Goal: Transaction & Acquisition: Book appointment/travel/reservation

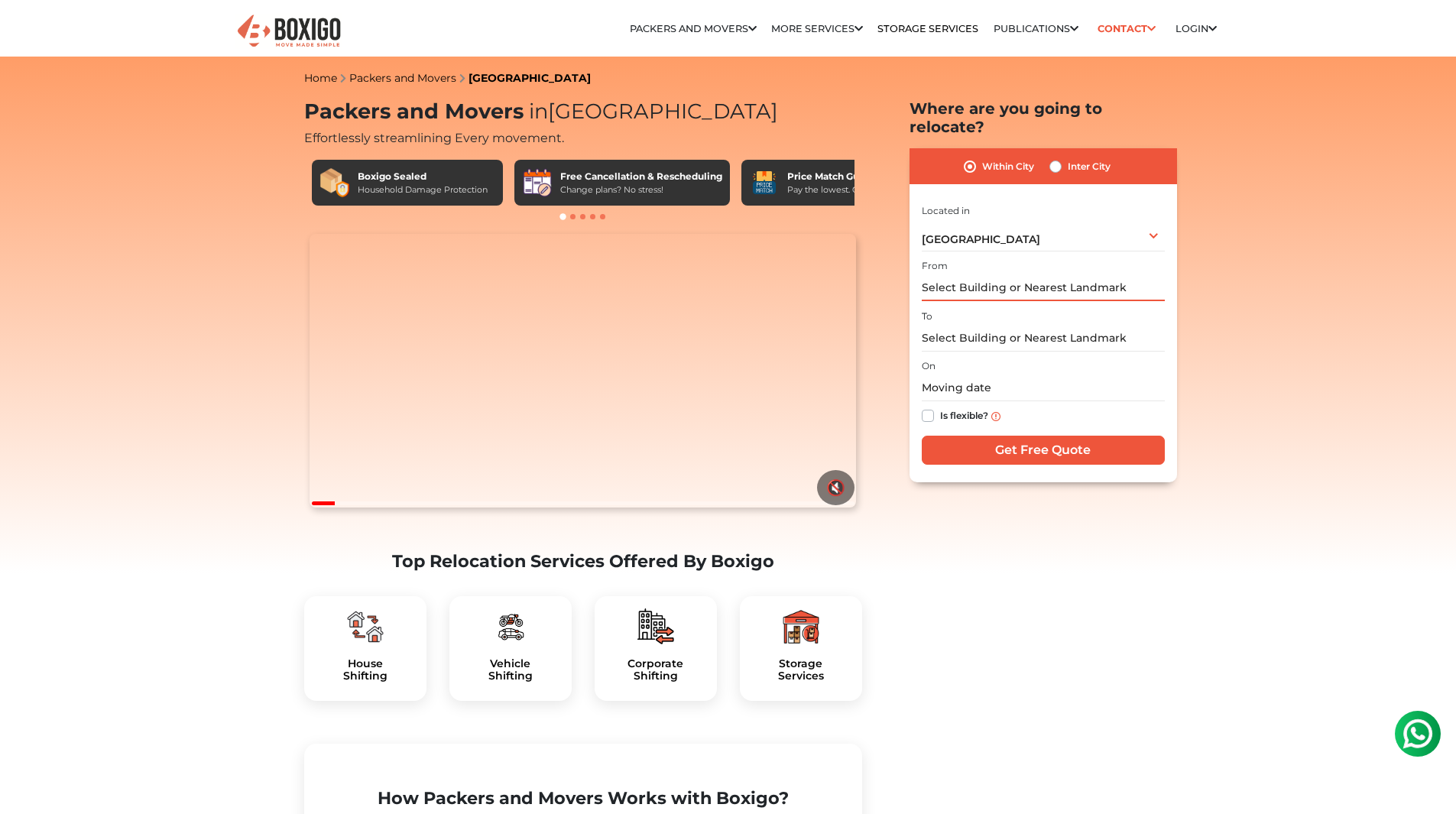
click at [955, 274] on input "text" at bounding box center [1044, 288] width 243 height 26
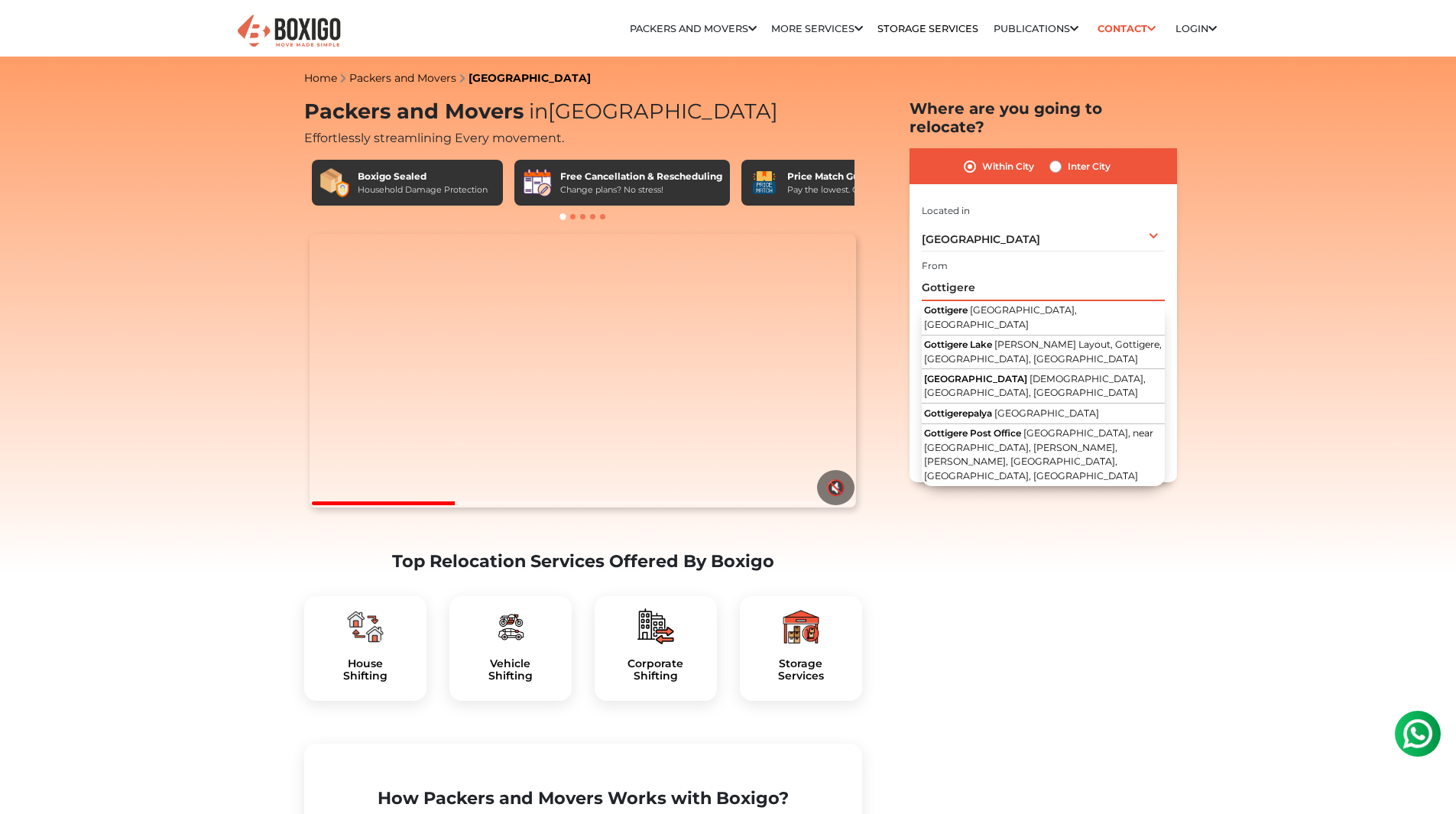
type input "Gottigere"
click at [1068, 158] on label "Inter City" at bounding box center [1089, 167] width 43 height 18
click at [1057, 158] on input "Inter City" at bounding box center [1055, 165] width 12 height 16
radio input "true"
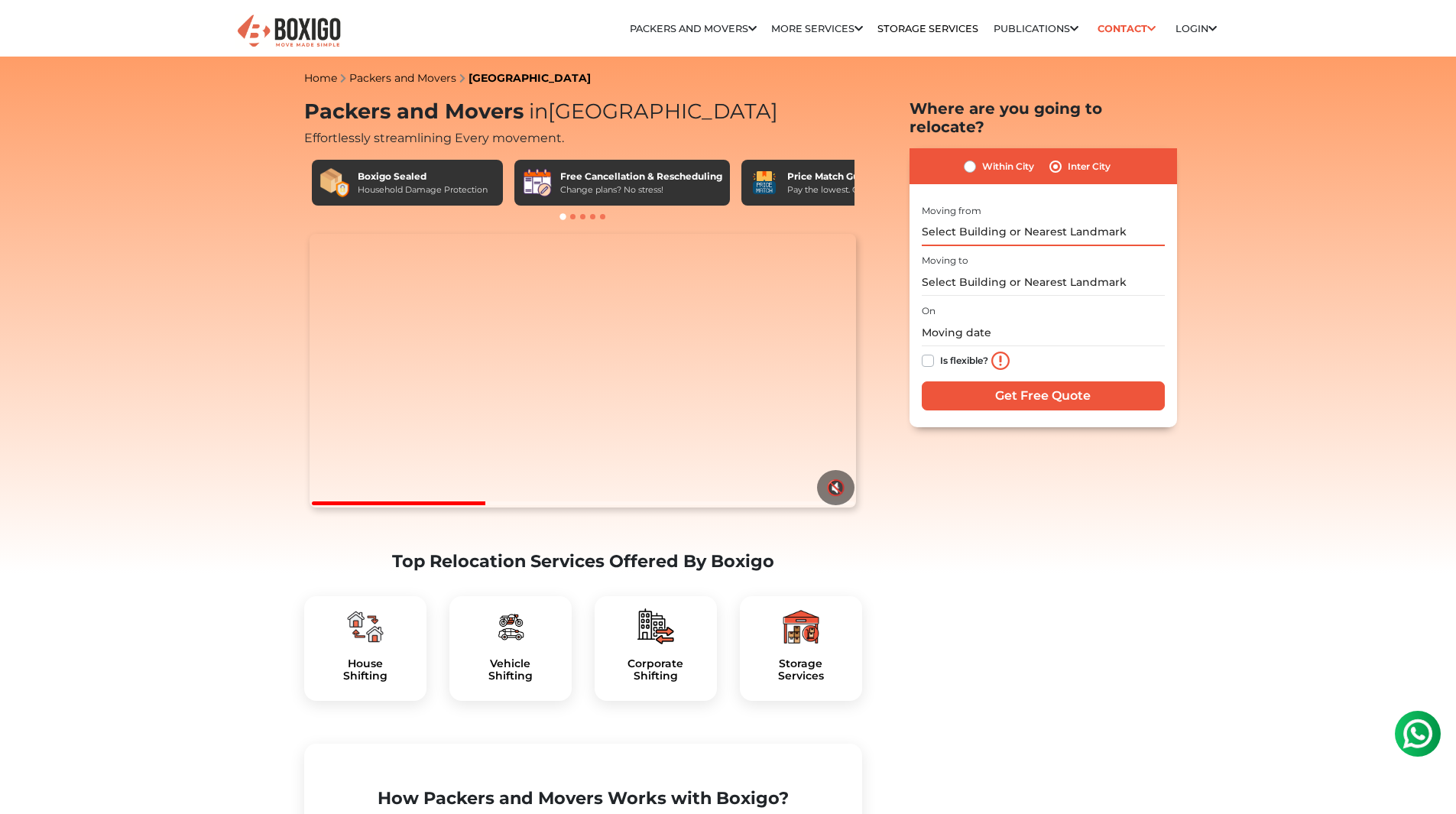
click at [1036, 220] on input "text" at bounding box center [1044, 233] width 243 height 26
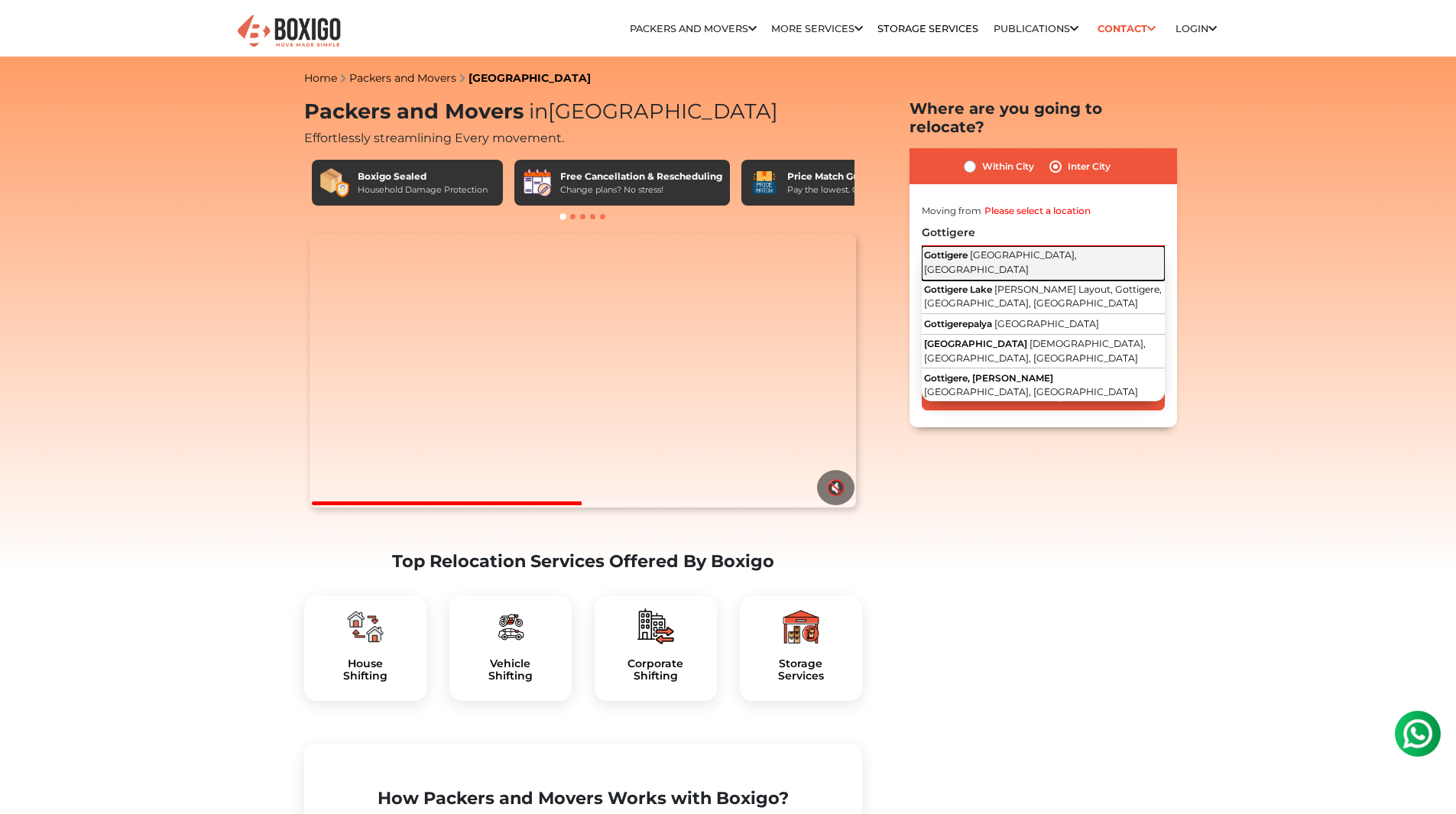
click at [1034, 250] on span "[GEOGRAPHIC_DATA], [GEOGRAPHIC_DATA]" at bounding box center [1001, 262] width 153 height 26
type input "[DEMOGRAPHIC_DATA], [GEOGRAPHIC_DATA], [GEOGRAPHIC_DATA]"
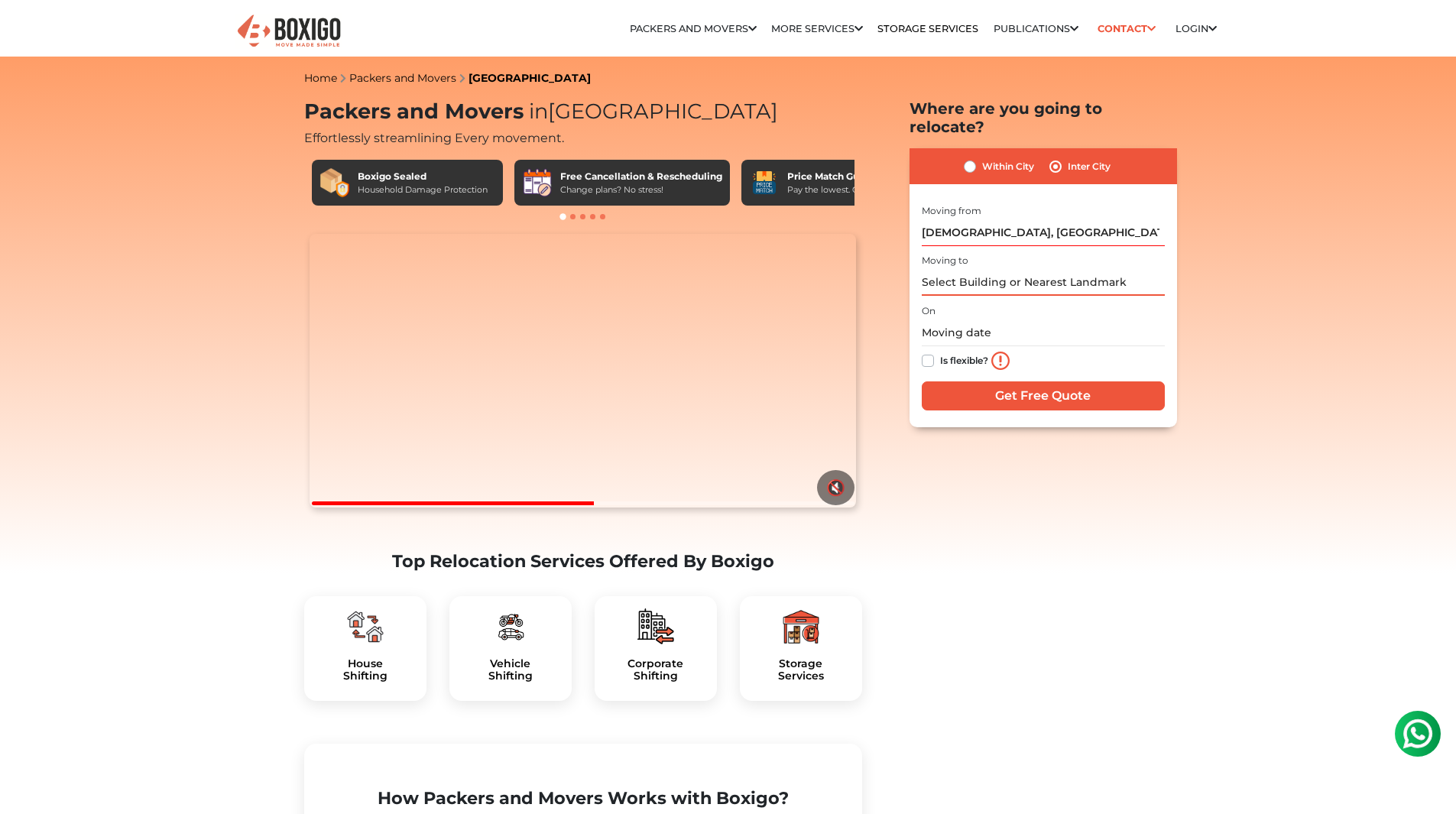
click at [1032, 269] on input "text" at bounding box center [1044, 283] width 243 height 26
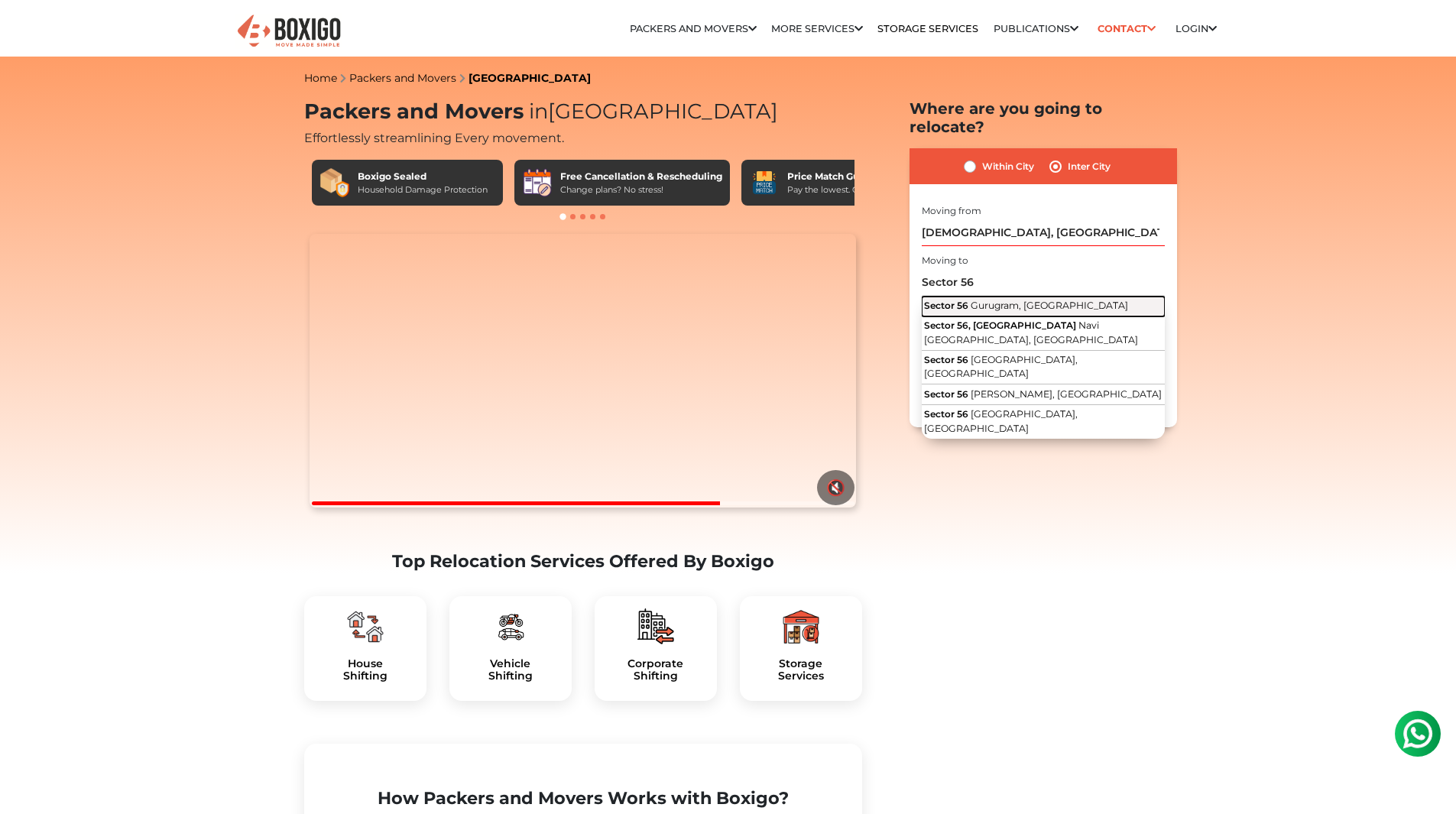
click at [1016, 300] on span "Gurugram, [GEOGRAPHIC_DATA]" at bounding box center [1049, 306] width 158 height 12
type input "Sector 56, Gurugram, Haryana"
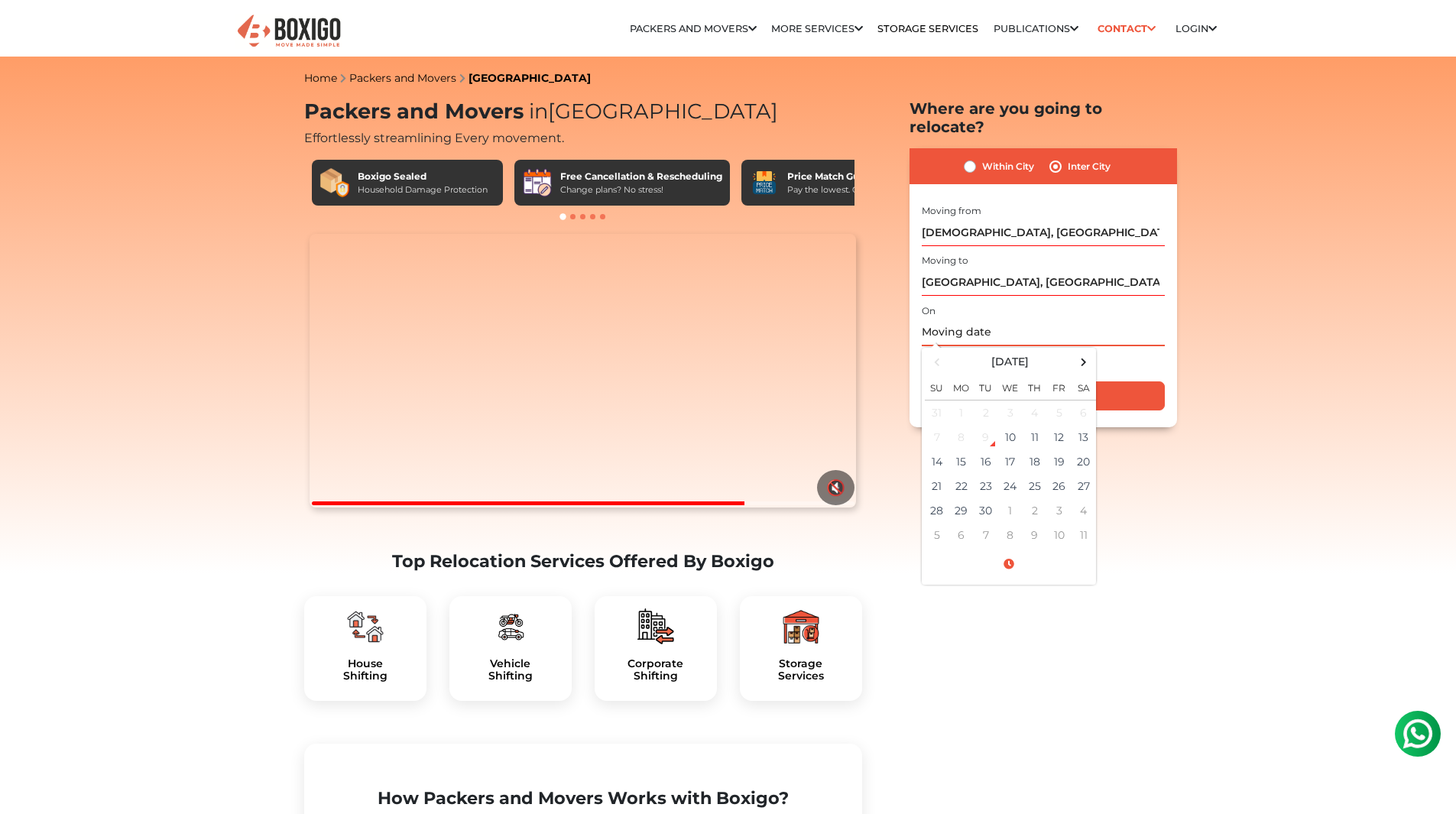
click at [1028, 320] on input "text" at bounding box center [1044, 333] width 243 height 26
click at [1111, 346] on div "Is flexible?" at bounding box center [1044, 361] width 243 height 31
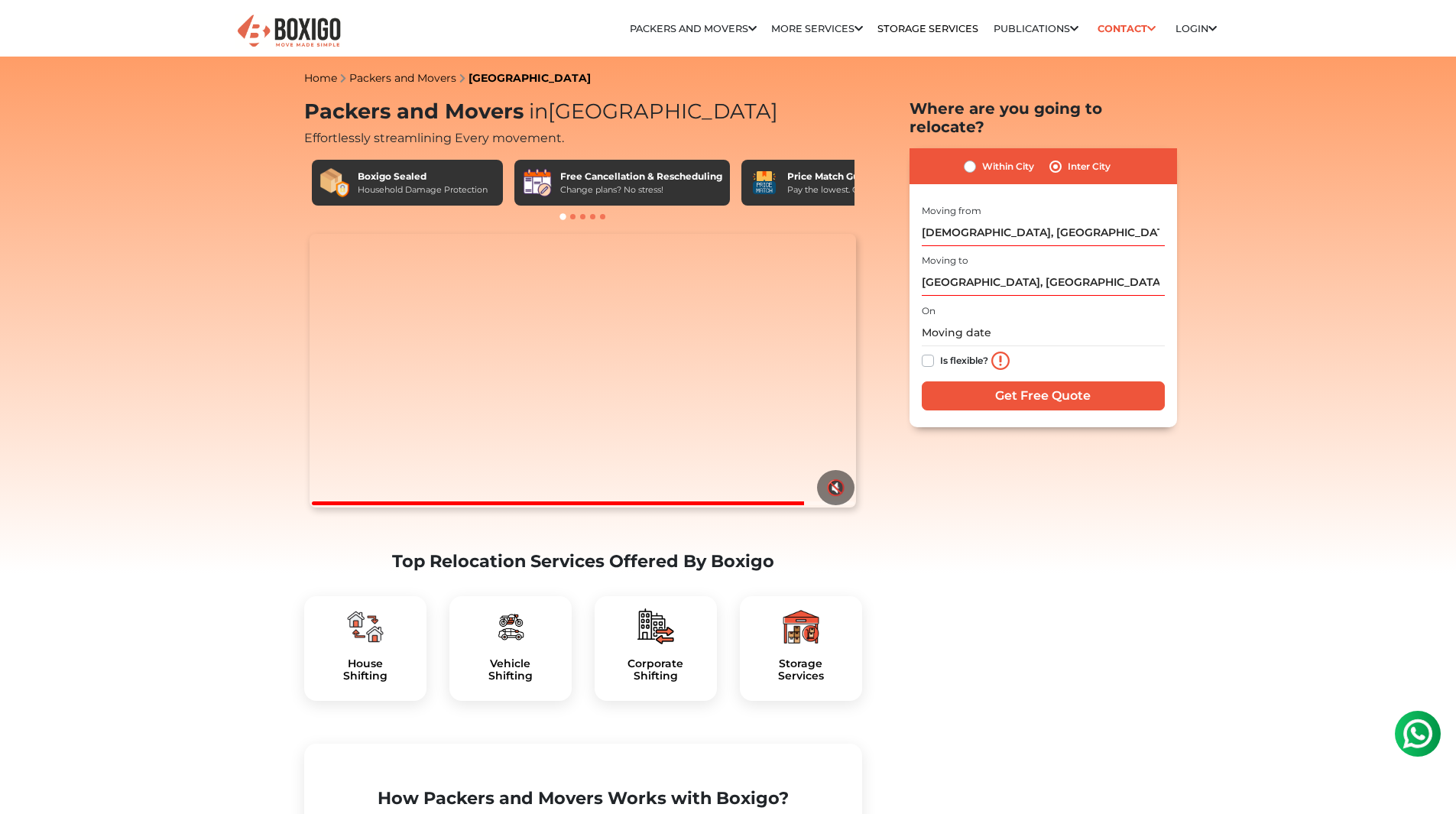
click at [940, 352] on label "Is flexible?" at bounding box center [964, 359] width 48 height 16
click at [933, 352] on input "Is flexible?" at bounding box center [928, 359] width 12 height 16
checkbox input "true"
click at [975, 382] on input "Get Free Quote" at bounding box center [1044, 396] width 243 height 29
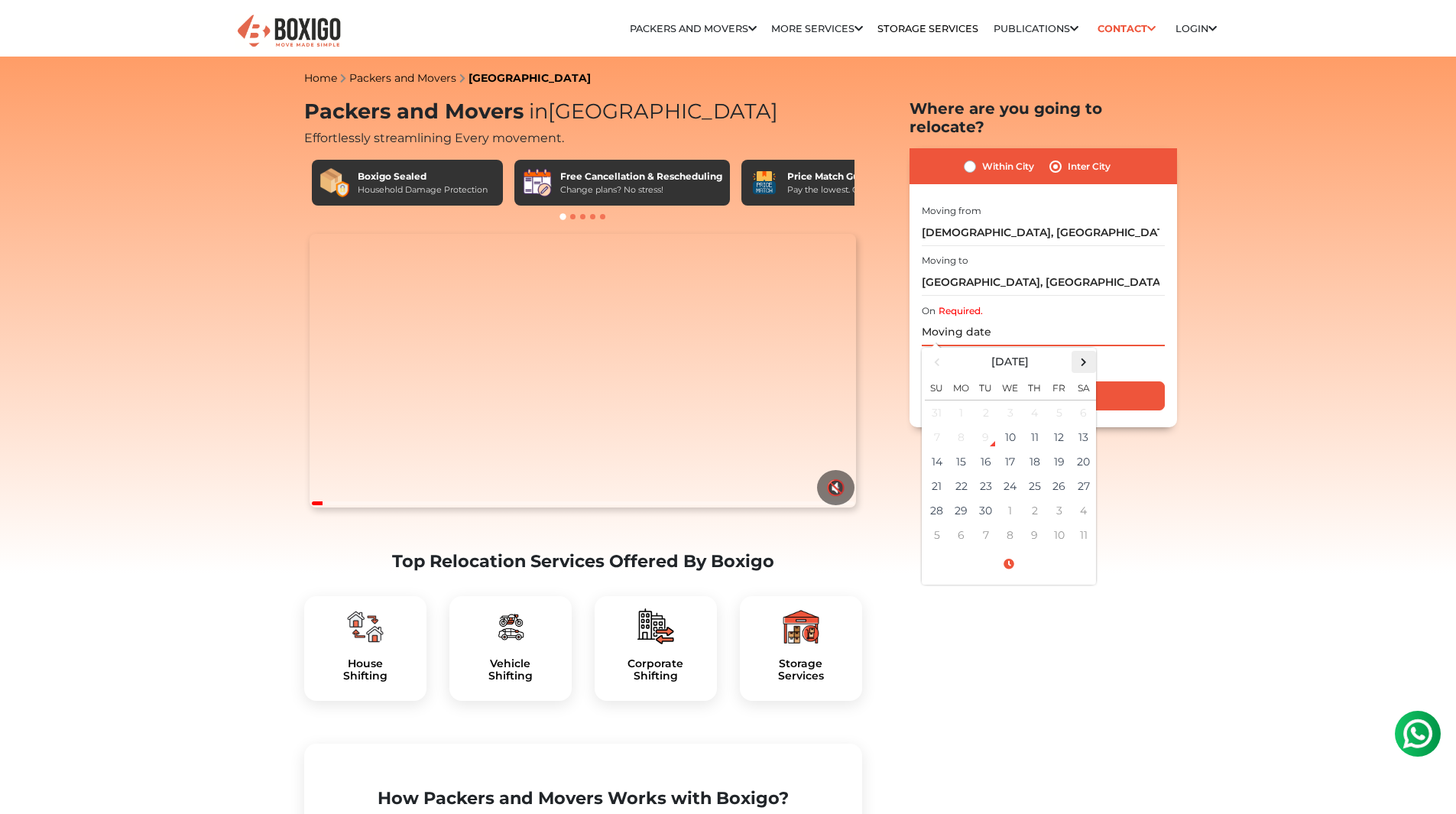
click at [1078, 352] on span at bounding box center [1083, 362] width 21 height 21
click at [1078, 450] on td "15" at bounding box center [1084, 462] width 25 height 25
type input "11/15/2025 12:00 AM"
click at [1111, 384] on input "Get Free Quote" at bounding box center [1044, 396] width 243 height 29
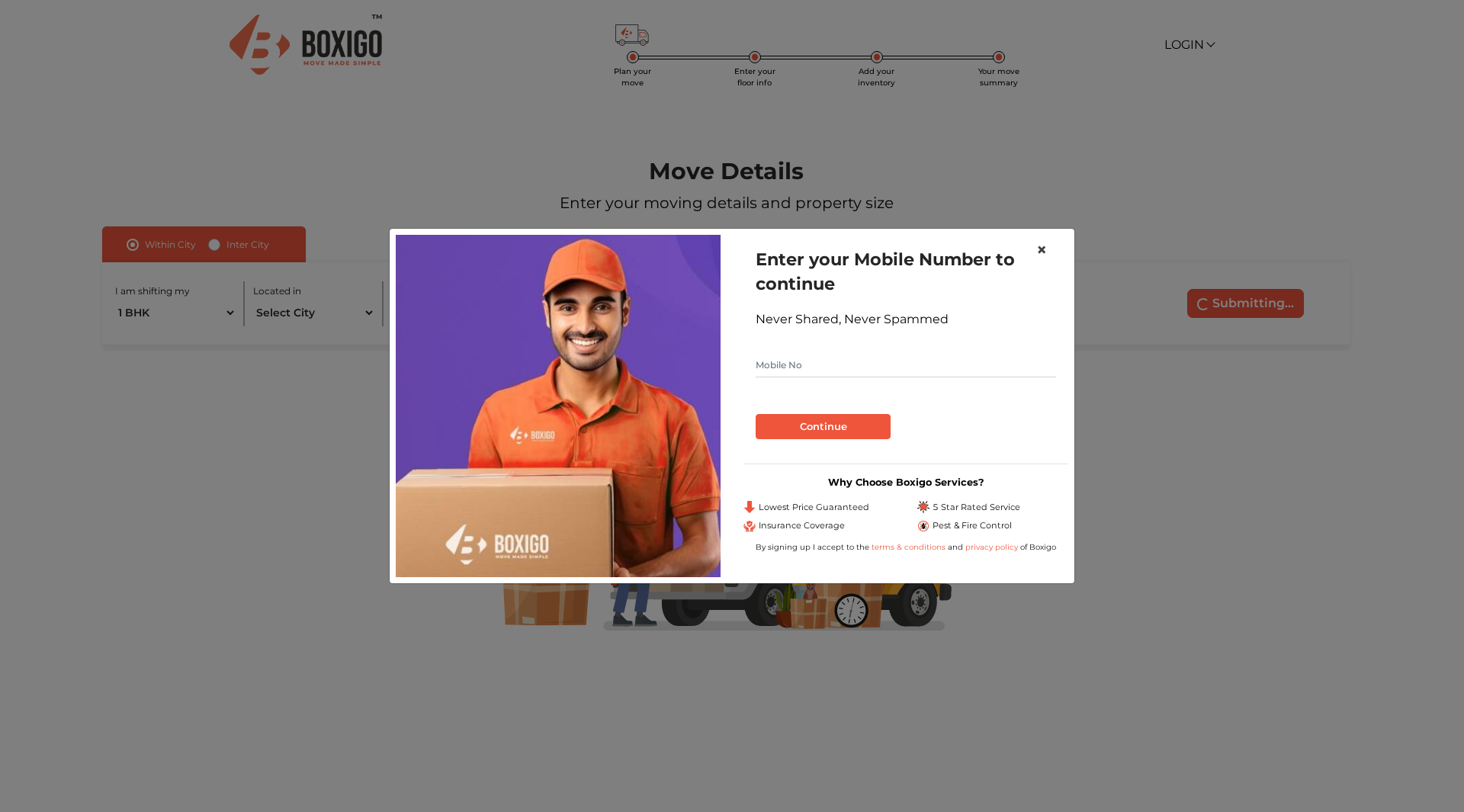
click at [1042, 244] on span "×" at bounding box center [1041, 250] width 11 height 22
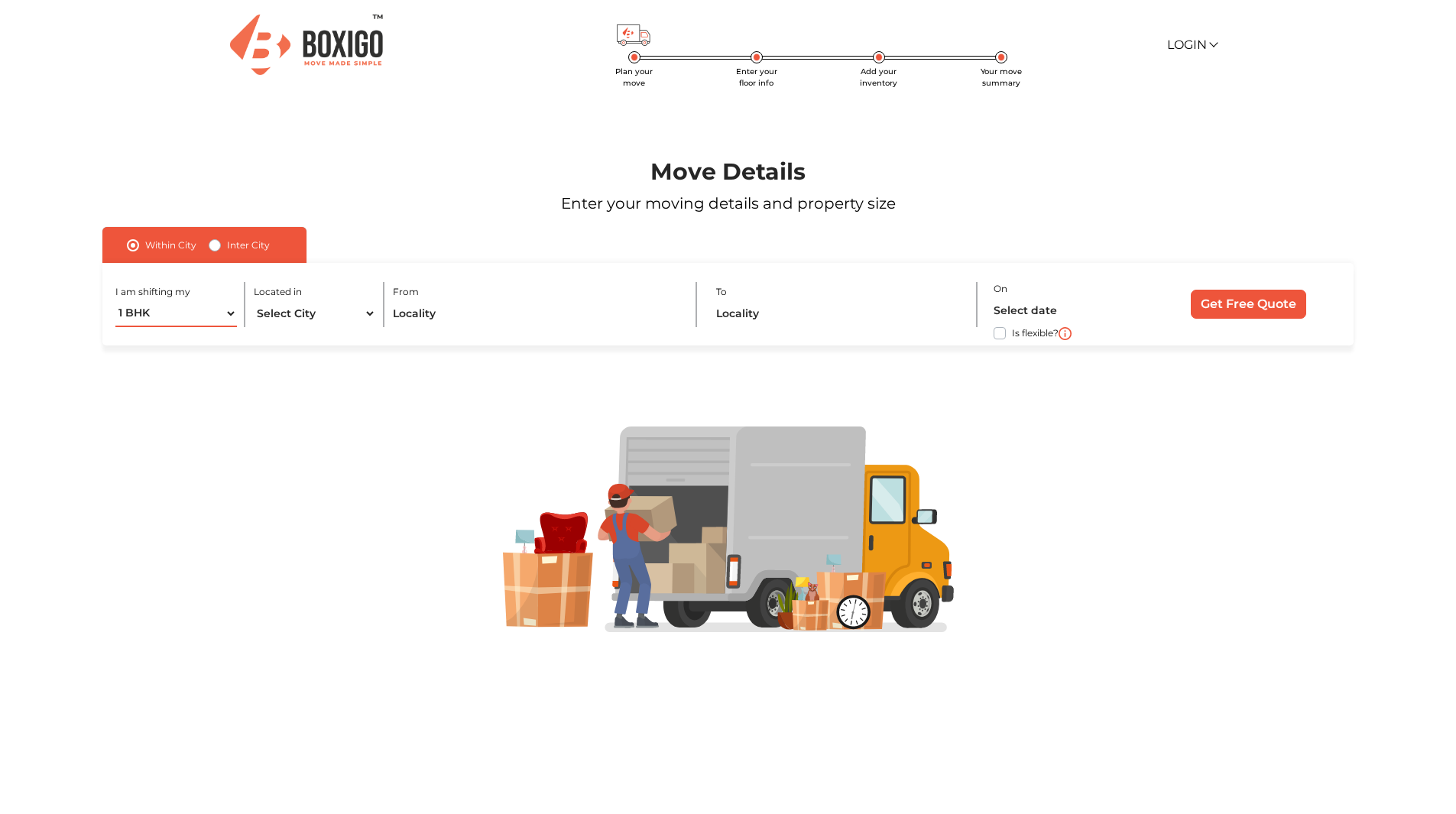
click at [180, 315] on select "1 BHK 2 BHK 3 BHK 3 + BHK FEW ITEMS" at bounding box center [177, 314] width 122 height 26
select select "2 BHK"
click at [116, 301] on select "1 BHK 2 BHK 3 BHK 3 + BHK FEW ITEMS" at bounding box center [177, 314] width 122 height 26
click at [307, 317] on select "Select City [GEOGRAPHIC_DATA] [GEOGRAPHIC_DATA] [GEOGRAPHIC_DATA] [GEOGRAPHIC_D…" at bounding box center [315, 314] width 122 height 26
select select "[GEOGRAPHIC_DATA]"
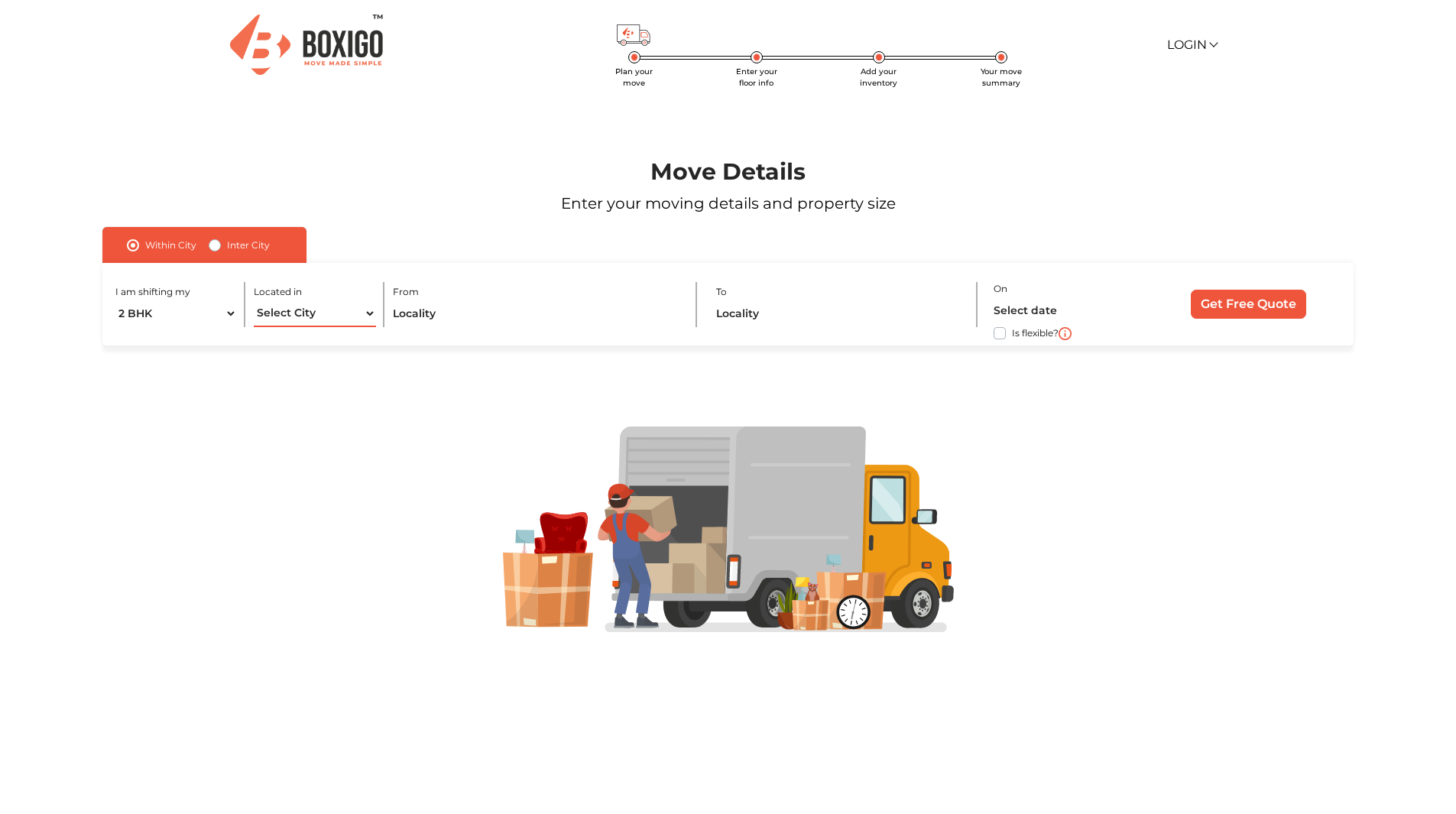
click at [254, 301] on select "Select City [GEOGRAPHIC_DATA] [GEOGRAPHIC_DATA] [GEOGRAPHIC_DATA] [GEOGRAPHIC_D…" at bounding box center [315, 314] width 122 height 26
click at [412, 310] on input "text" at bounding box center [536, 314] width 287 height 26
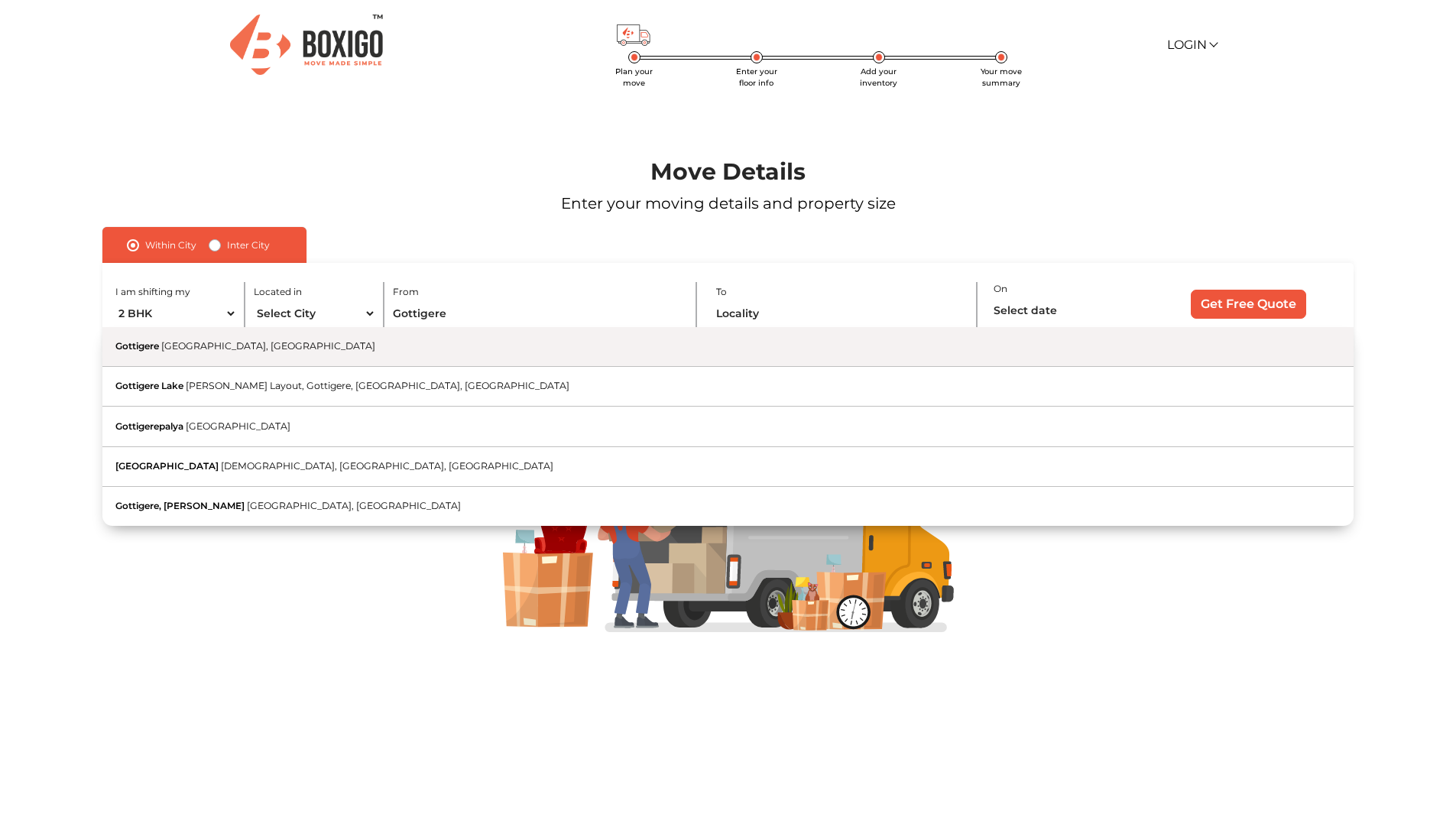
click at [526, 342] on button "[DEMOGRAPHIC_DATA] [GEOGRAPHIC_DATA], [GEOGRAPHIC_DATA]" at bounding box center [728, 347] width 1251 height 40
type input "[DEMOGRAPHIC_DATA], [GEOGRAPHIC_DATA], [GEOGRAPHIC_DATA]"
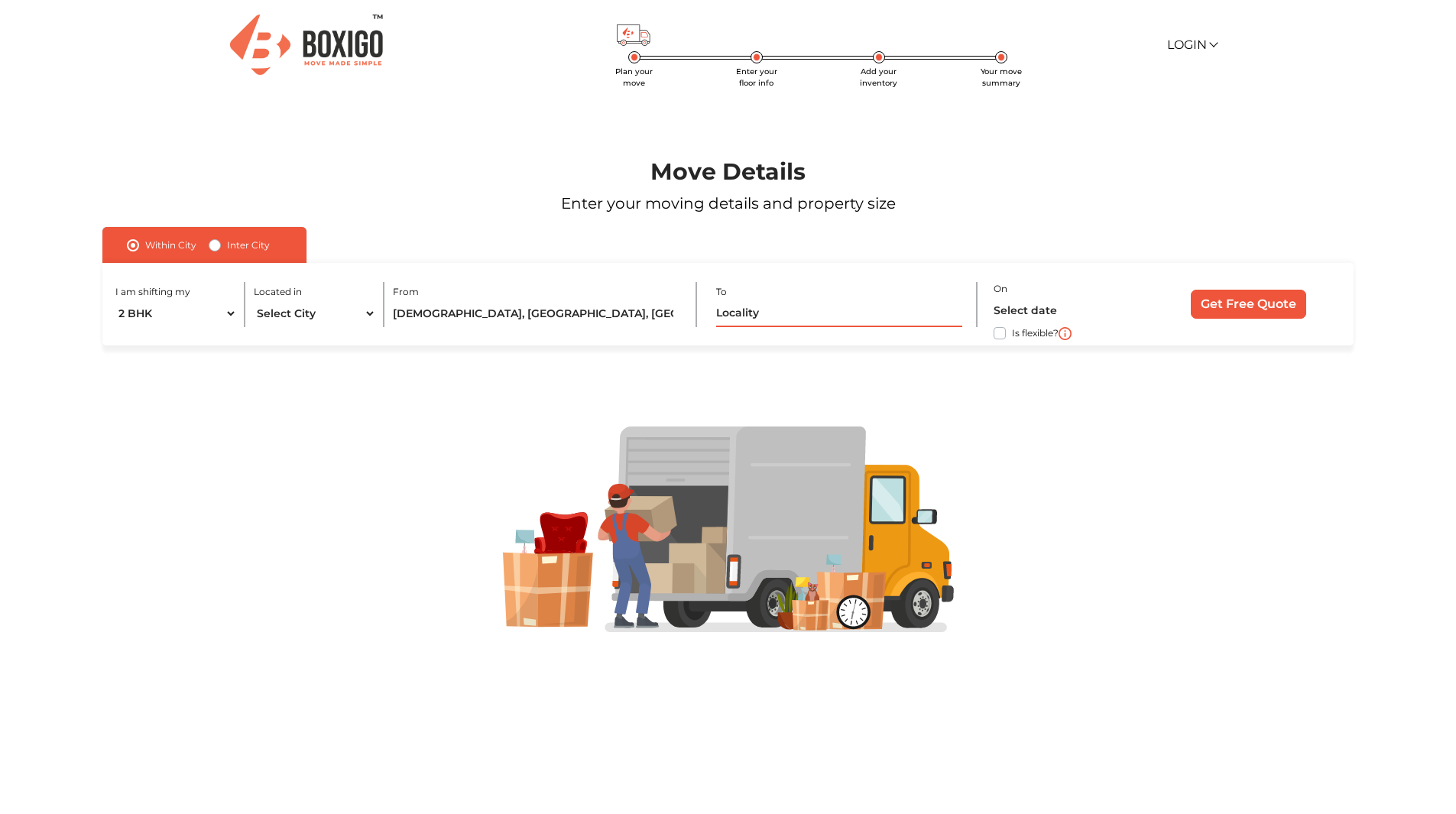
click at [764, 313] on input "text" at bounding box center [839, 314] width 245 height 26
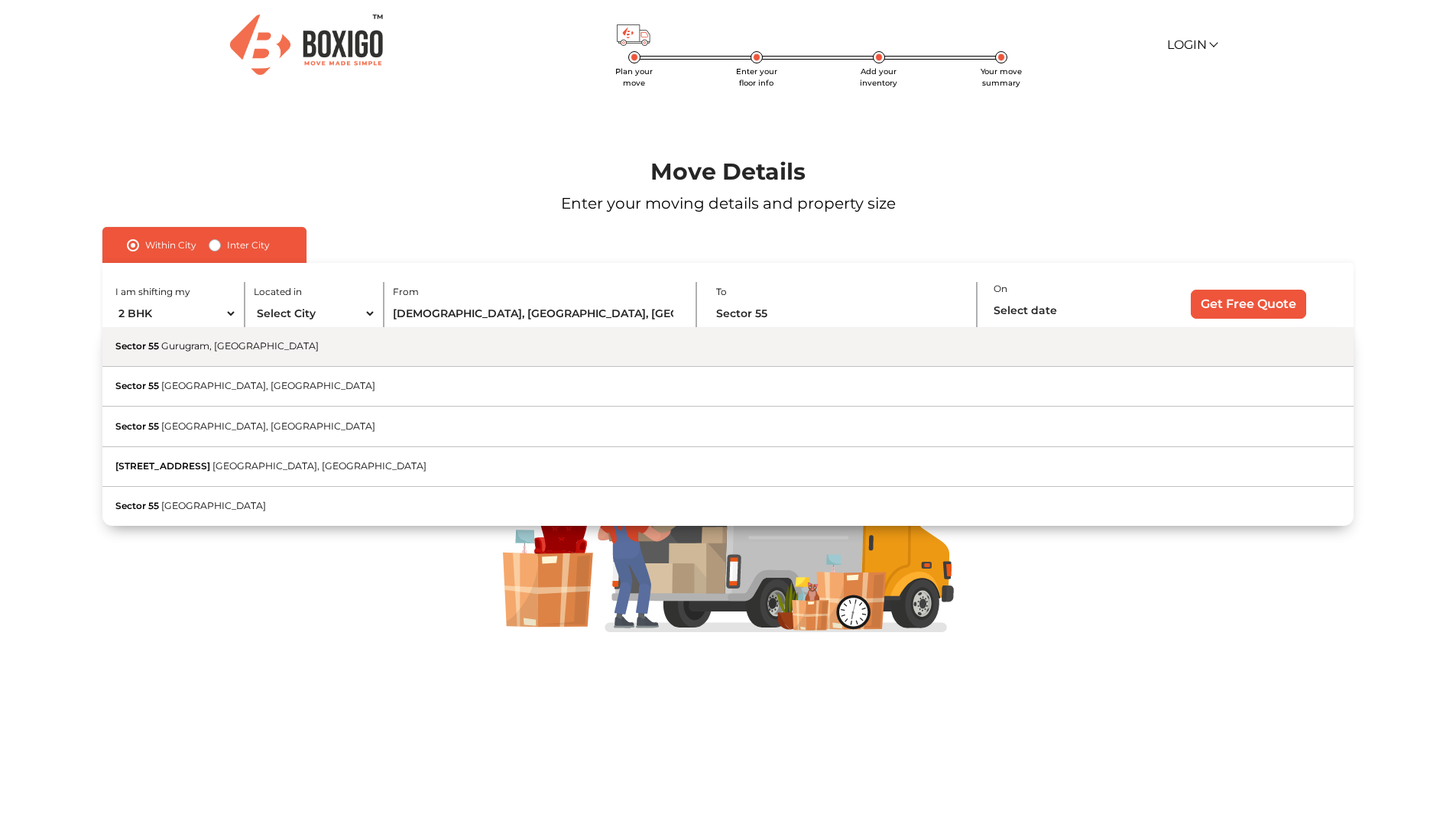
click at [400, 363] on button "Sector [GEOGRAPHIC_DATA], [GEOGRAPHIC_DATA]" at bounding box center [728, 347] width 1251 height 40
type input "[GEOGRAPHIC_DATA], [GEOGRAPHIC_DATA]"
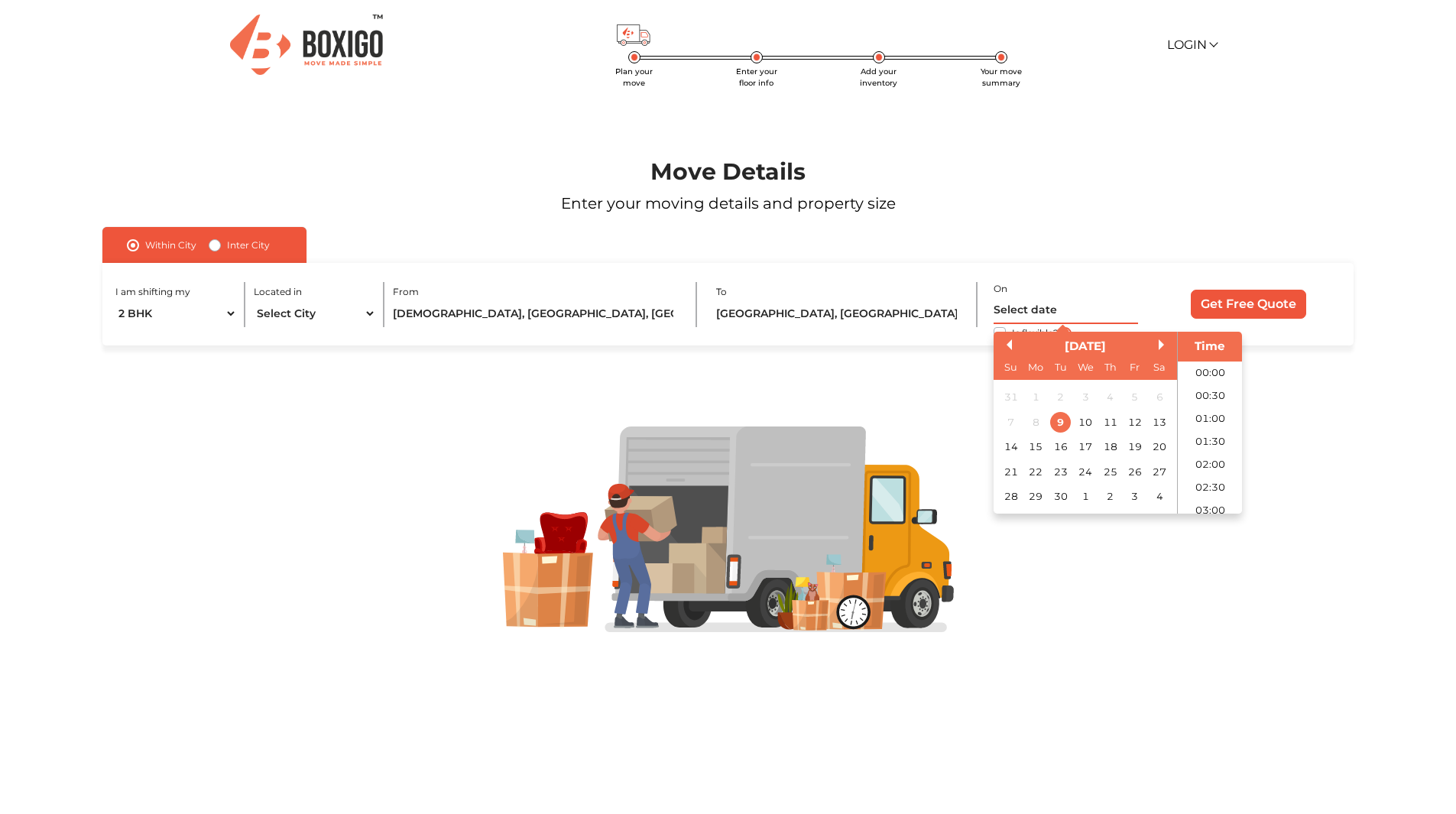
click at [1038, 307] on input "text" at bounding box center [1066, 311] width 145 height 26
click at [1166, 342] on button "Next Month" at bounding box center [1164, 345] width 11 height 11
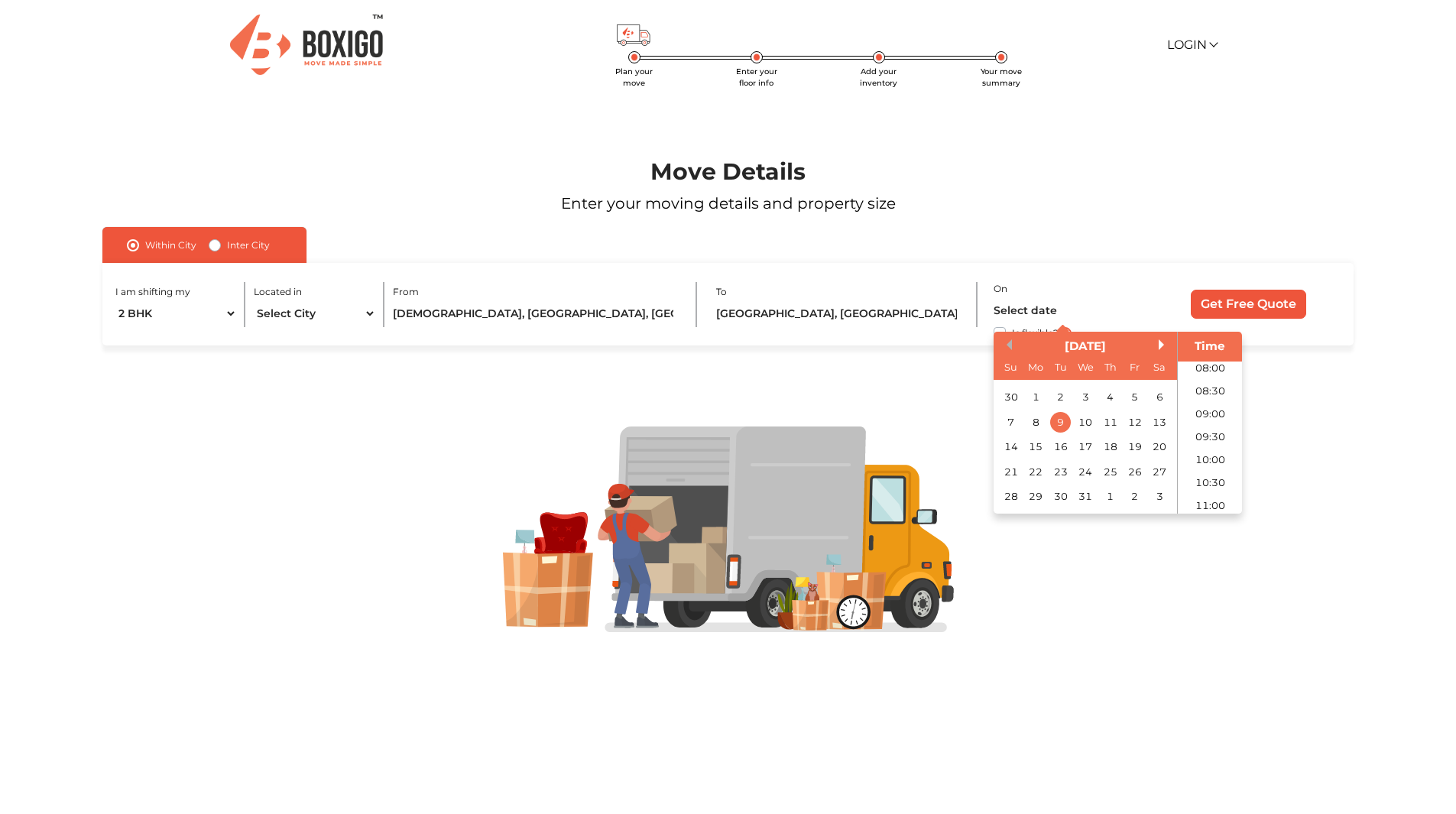
click at [1009, 341] on button "Previous Month" at bounding box center [1006, 345] width 11 height 11
click at [1156, 445] on div "15" at bounding box center [1159, 446] width 21 height 21
click at [1198, 408] on li "09:00" at bounding box center [1211, 415] width 65 height 23
type input "[DATE] 9:00 AM"
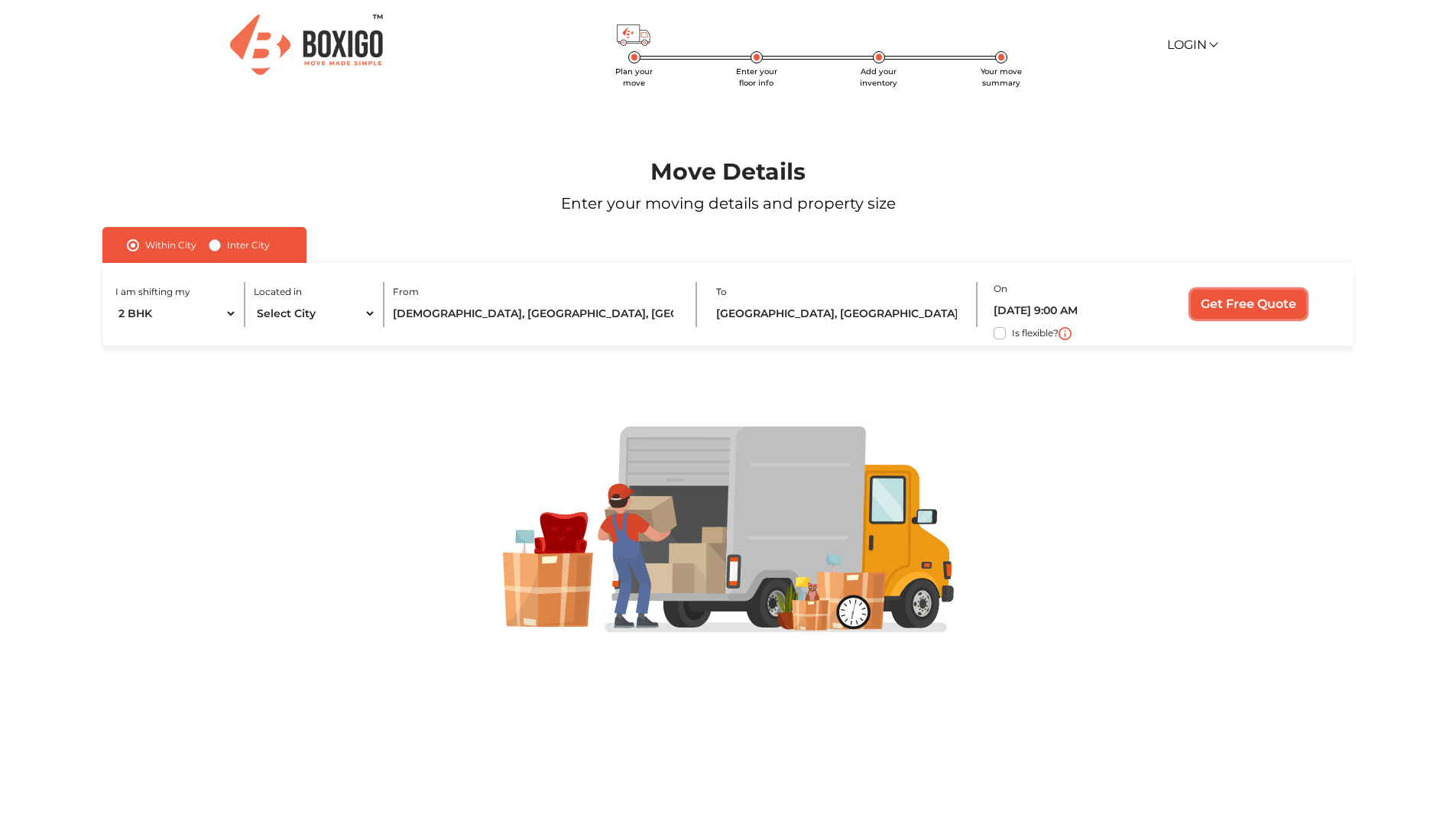
click at [1220, 309] on input "Get Free Quote" at bounding box center [1249, 304] width 116 height 29
click at [1208, 303] on input "Get Free Quote" at bounding box center [1249, 304] width 116 height 29
click at [1231, 304] on input "Get Free Quote" at bounding box center [1249, 304] width 116 height 29
click at [802, 311] on input "[GEOGRAPHIC_DATA], [GEOGRAPHIC_DATA]" at bounding box center [839, 314] width 245 height 26
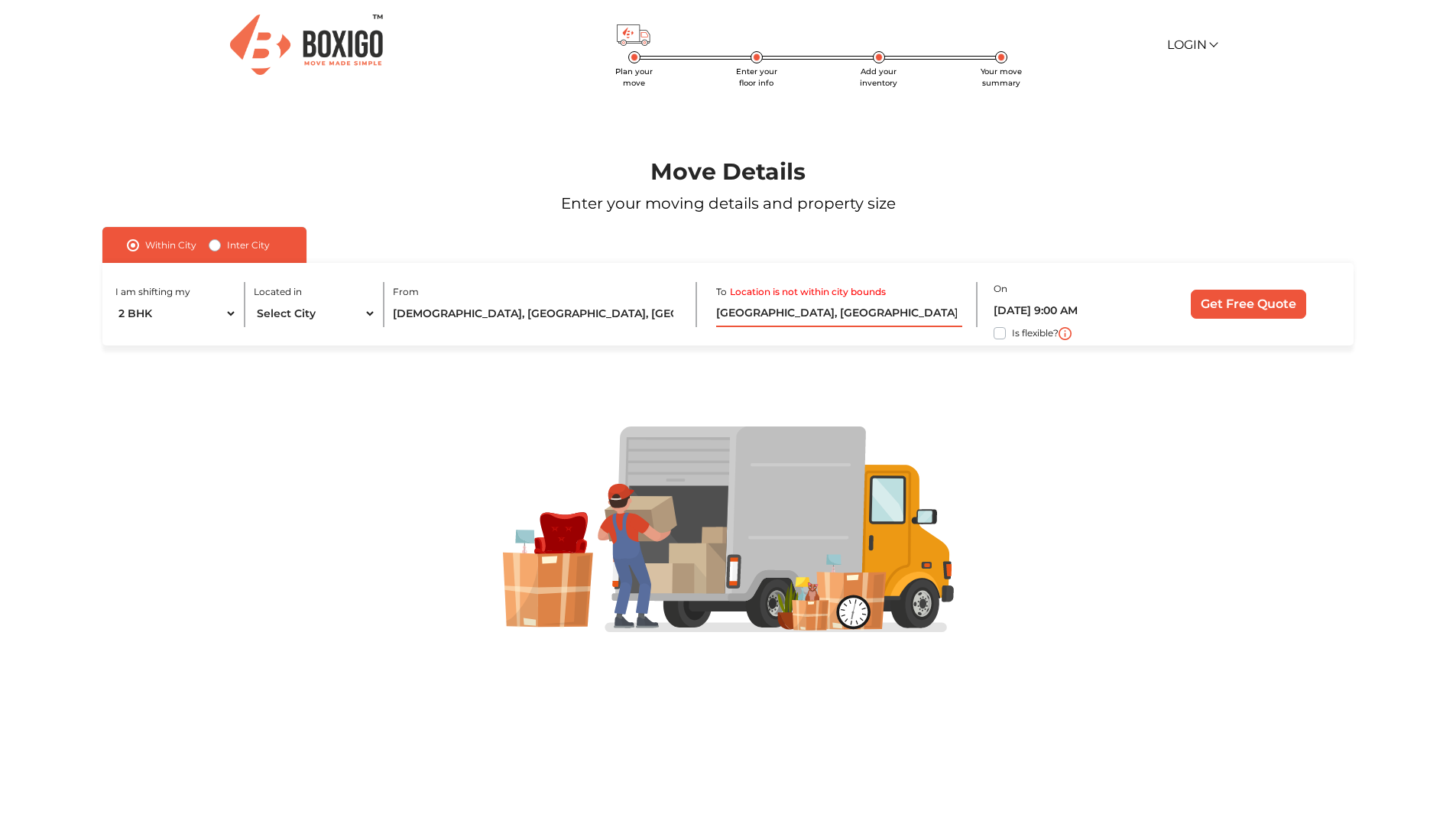
click at [802, 311] on input "[GEOGRAPHIC_DATA], [GEOGRAPHIC_DATA]" at bounding box center [839, 314] width 245 height 26
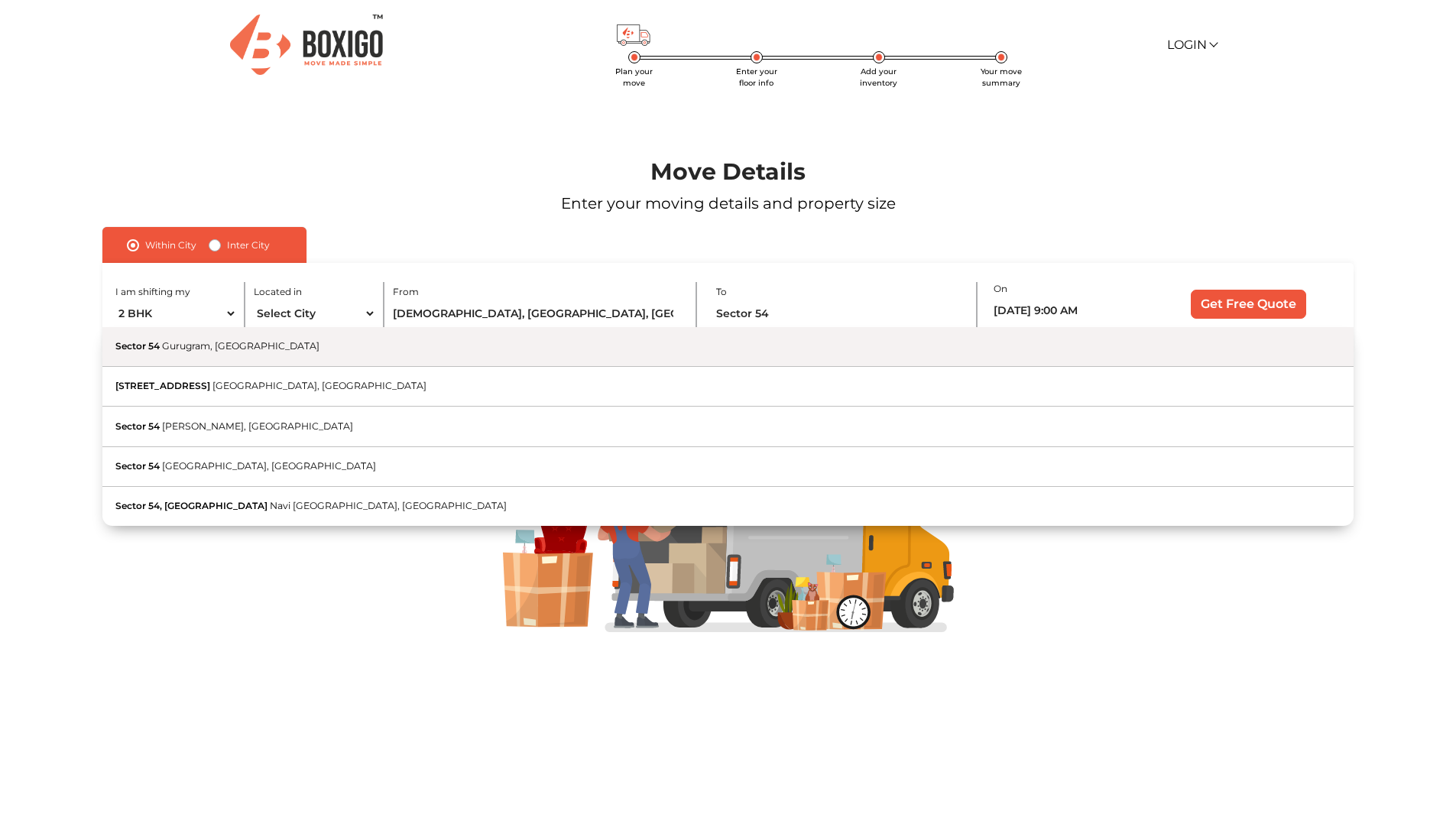
click at [207, 353] on button "Sector [GEOGRAPHIC_DATA], [GEOGRAPHIC_DATA]" at bounding box center [728, 347] width 1251 height 40
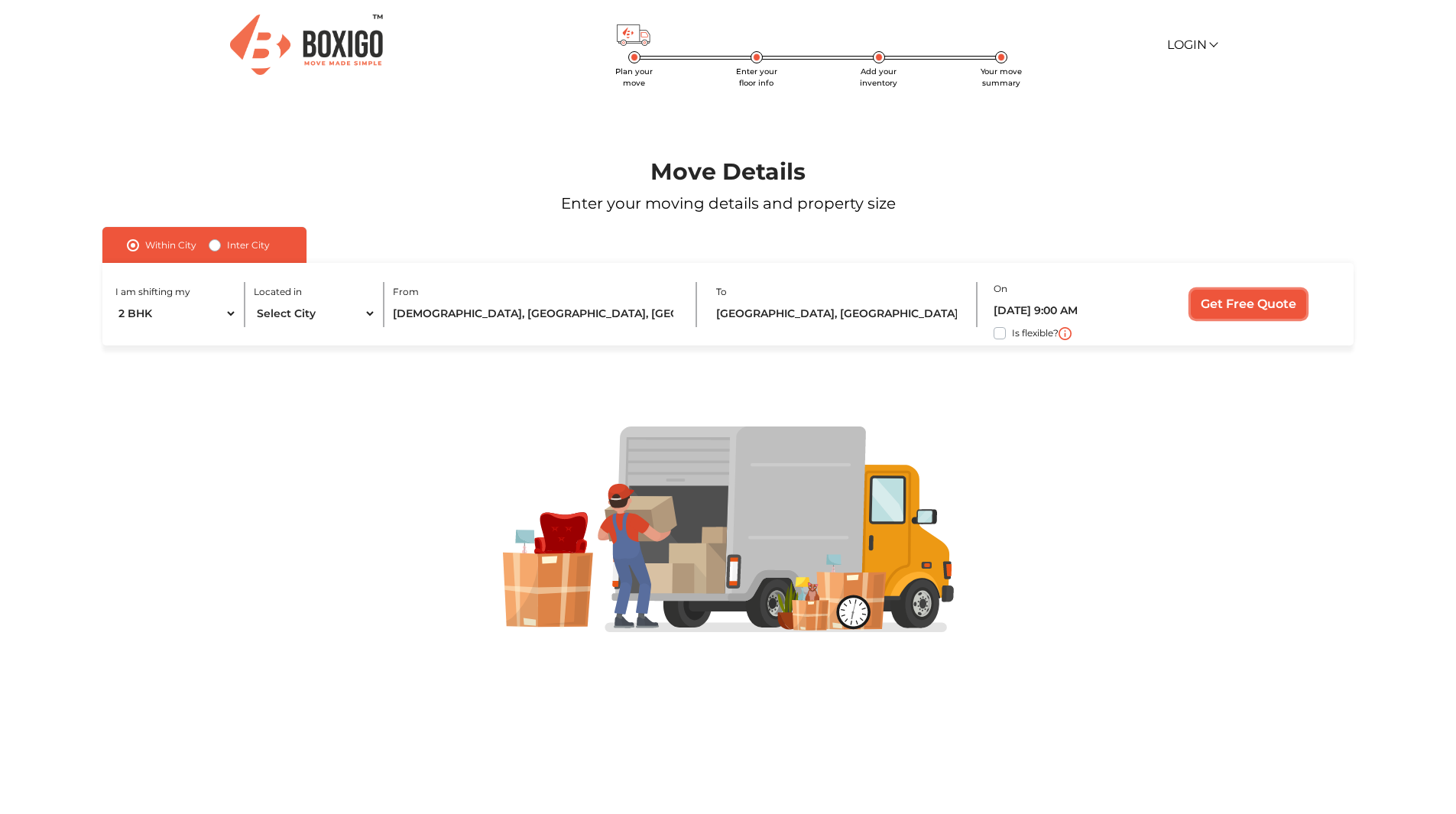
click at [1254, 304] on input "Get Free Quote" at bounding box center [1249, 304] width 116 height 29
click at [851, 312] on input "[GEOGRAPHIC_DATA], [GEOGRAPHIC_DATA]" at bounding box center [839, 314] width 245 height 26
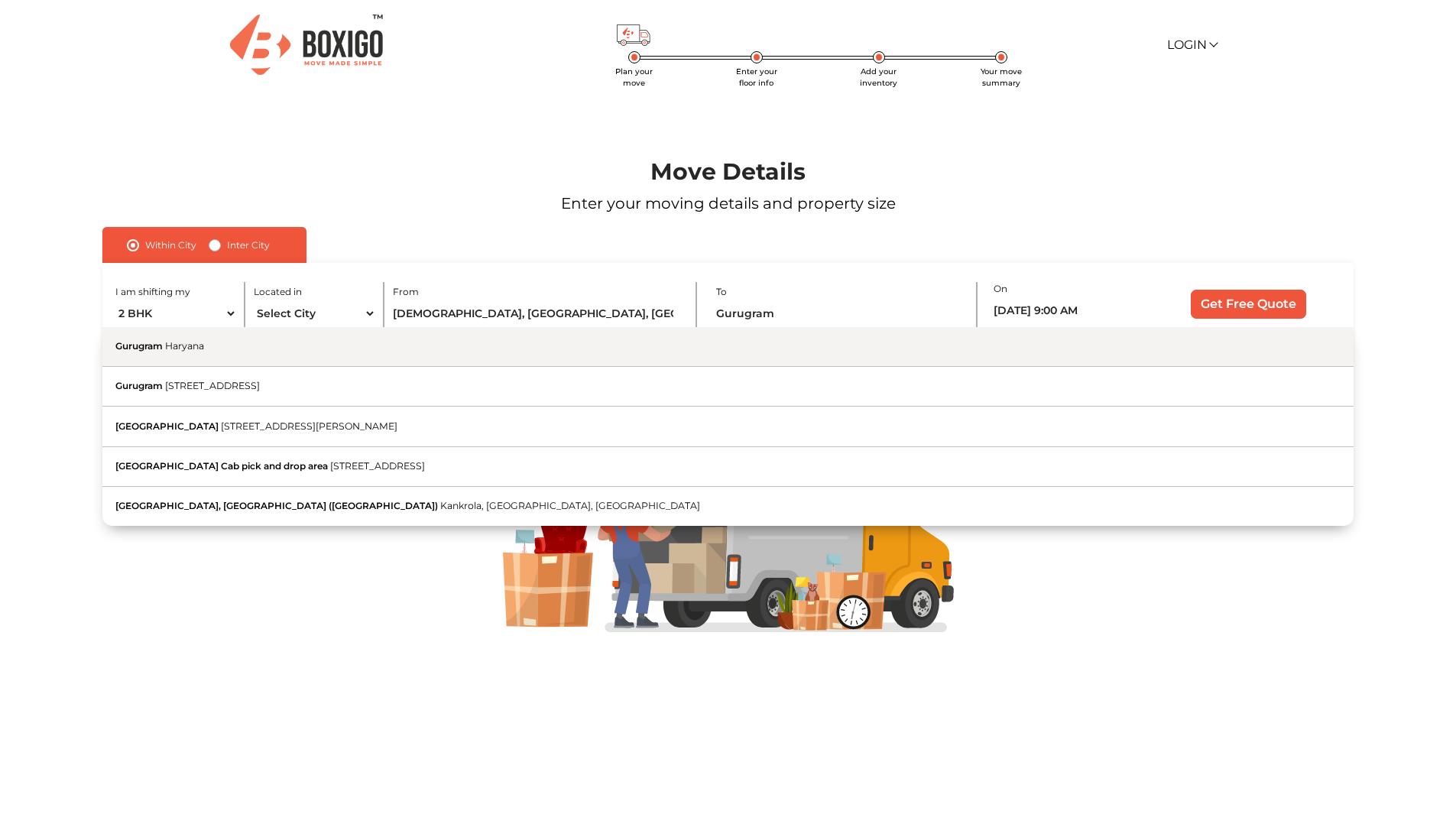
click at [240, 331] on button "Gurugram Haryana" at bounding box center [728, 347] width 1251 height 40
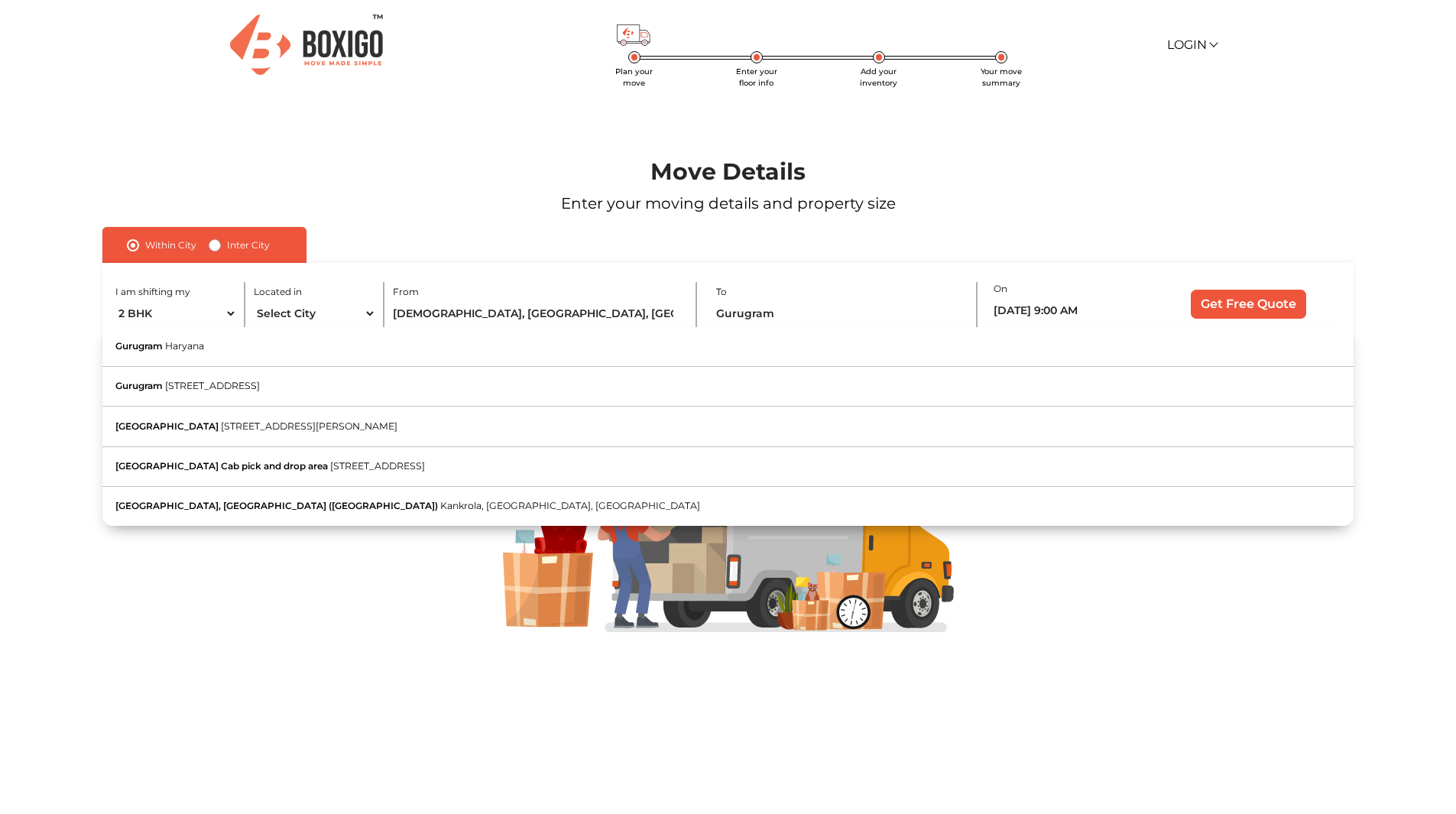
type input "Gurugram, [GEOGRAPHIC_DATA]"
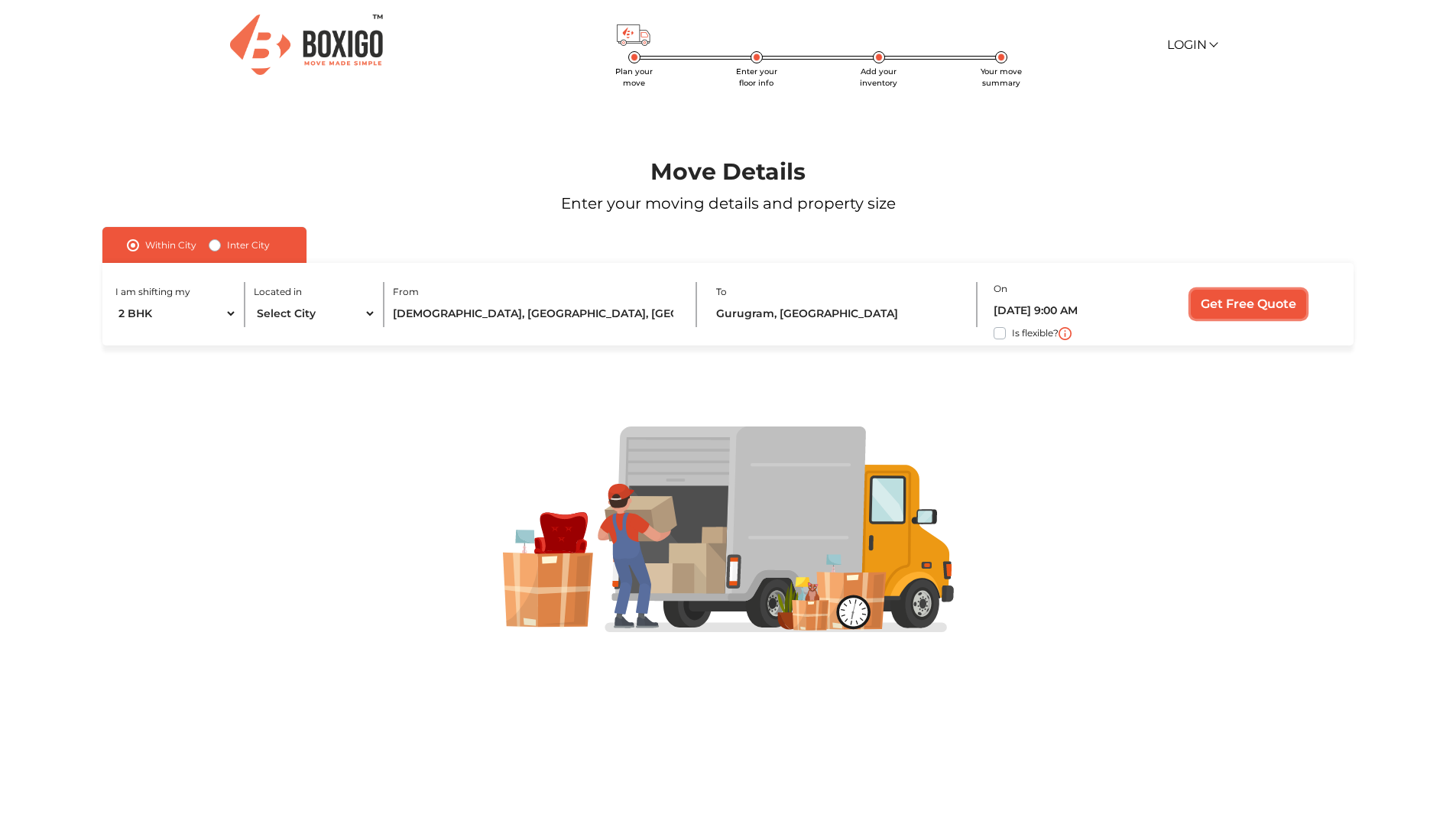
click at [1247, 317] on input "Get Free Quote" at bounding box center [1249, 304] width 116 height 29
